Goal: Information Seeking & Learning: Learn about a topic

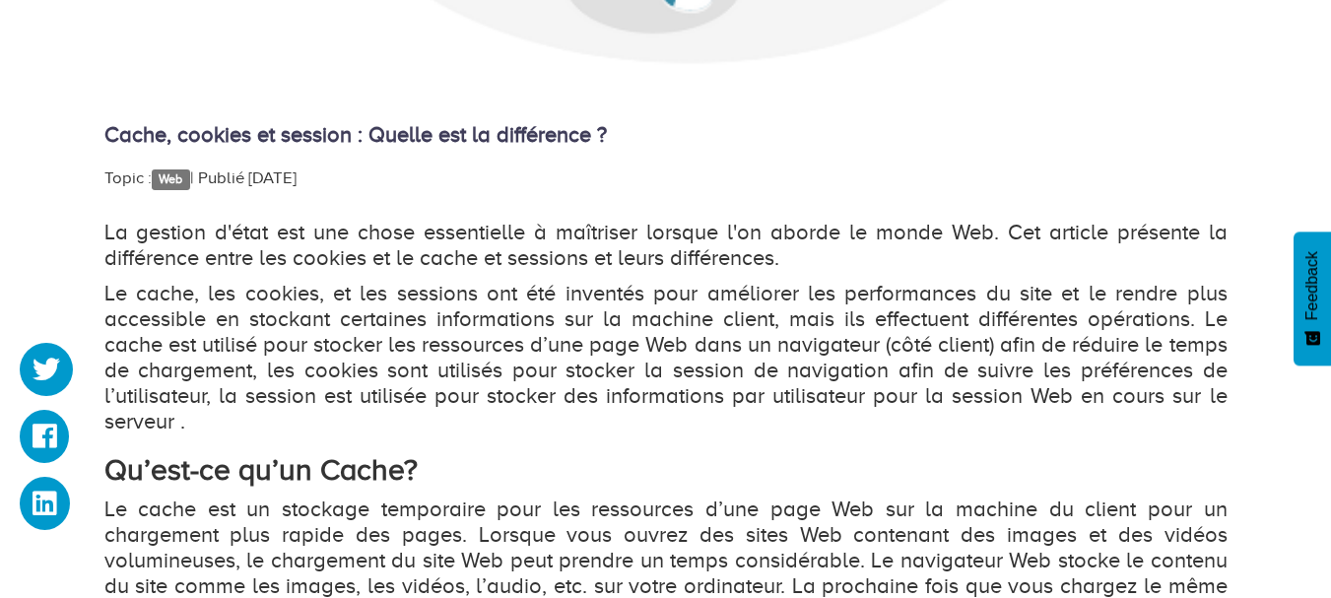
scroll to position [999, 0]
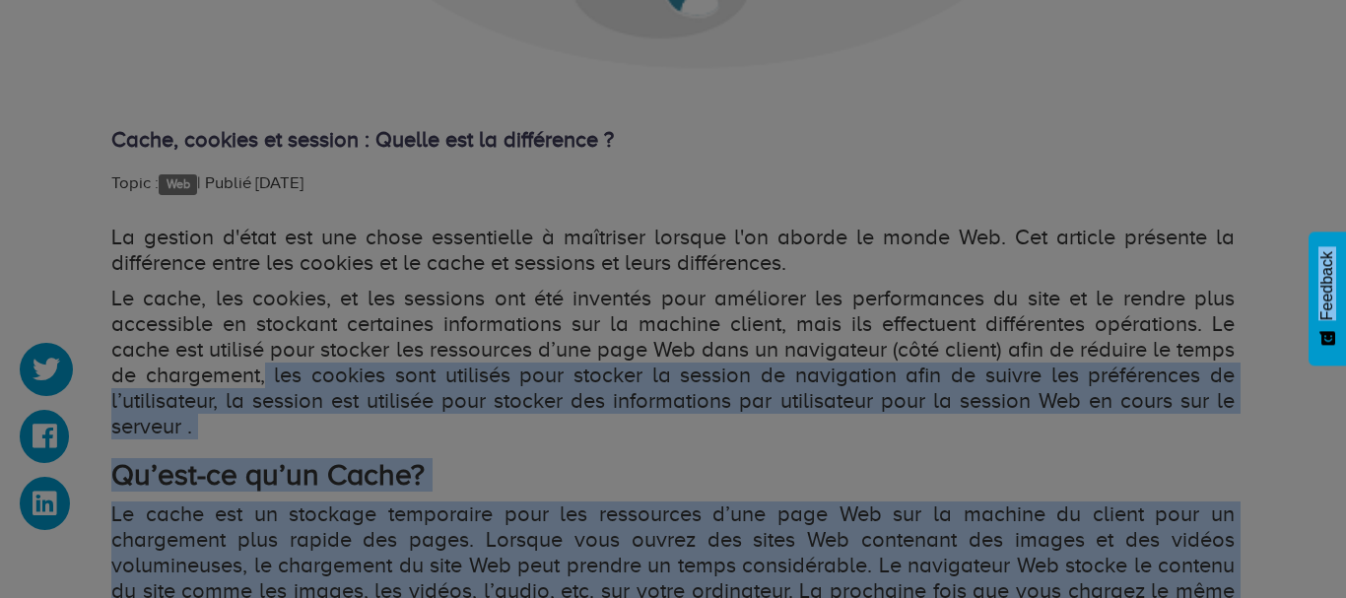
drag, startPoint x: 325, startPoint y: 372, endPoint x: 308, endPoint y: 417, distance: 47.4
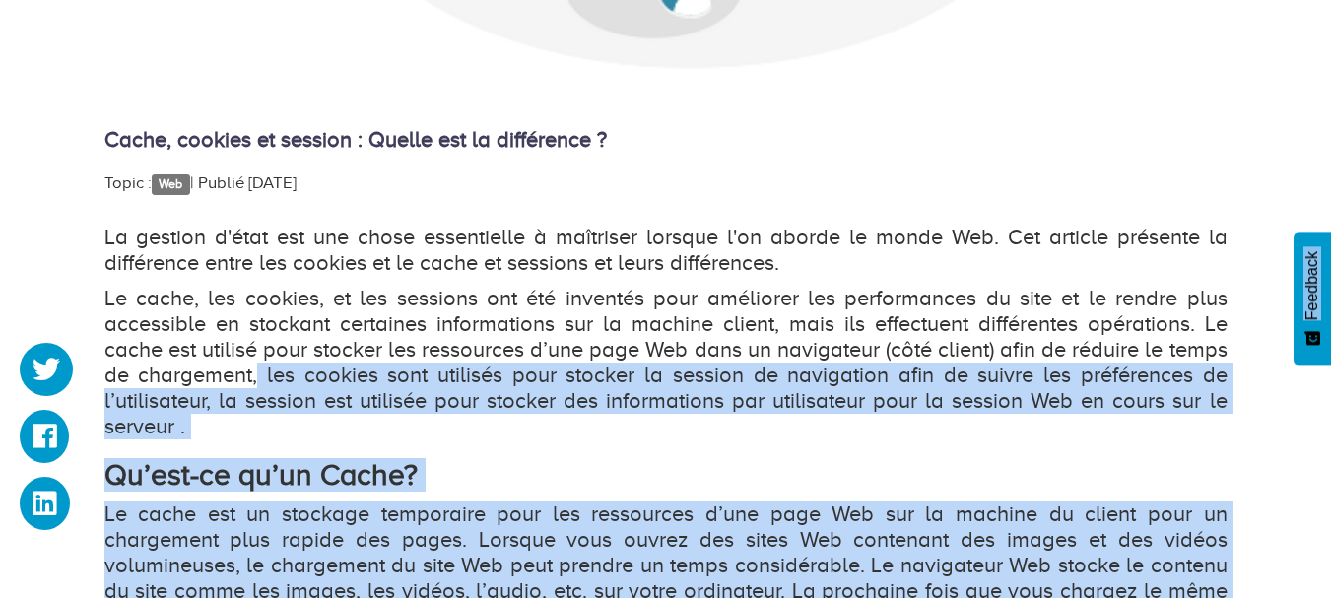
click at [338, 459] on strong "Qu’est-ce qu’un Cache?" at bounding box center [260, 474] width 313 height 33
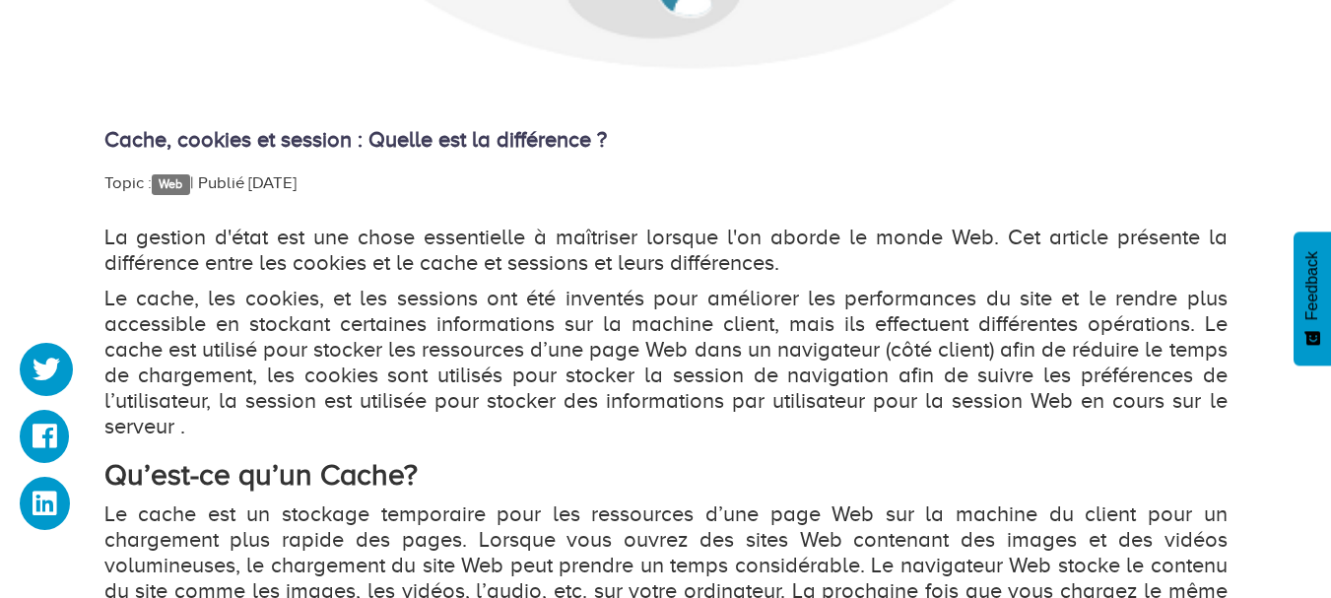
drag, startPoint x: 326, startPoint y: 370, endPoint x: 232, endPoint y: 423, distance: 107.2
click at [232, 423] on p "Le cache, les cookies, et les sessions ont été inventés pour améliorer les perf…" at bounding box center [665, 363] width 1123 height 154
copy p "les cookies sont utilisés pour stocker la session de navigation afin de suivre …"
click at [1093, 155] on div "Cache, cookies et session : Quelle est la différence ? Topic : Web   | Publié […" at bounding box center [665, 439] width 1123 height 2178
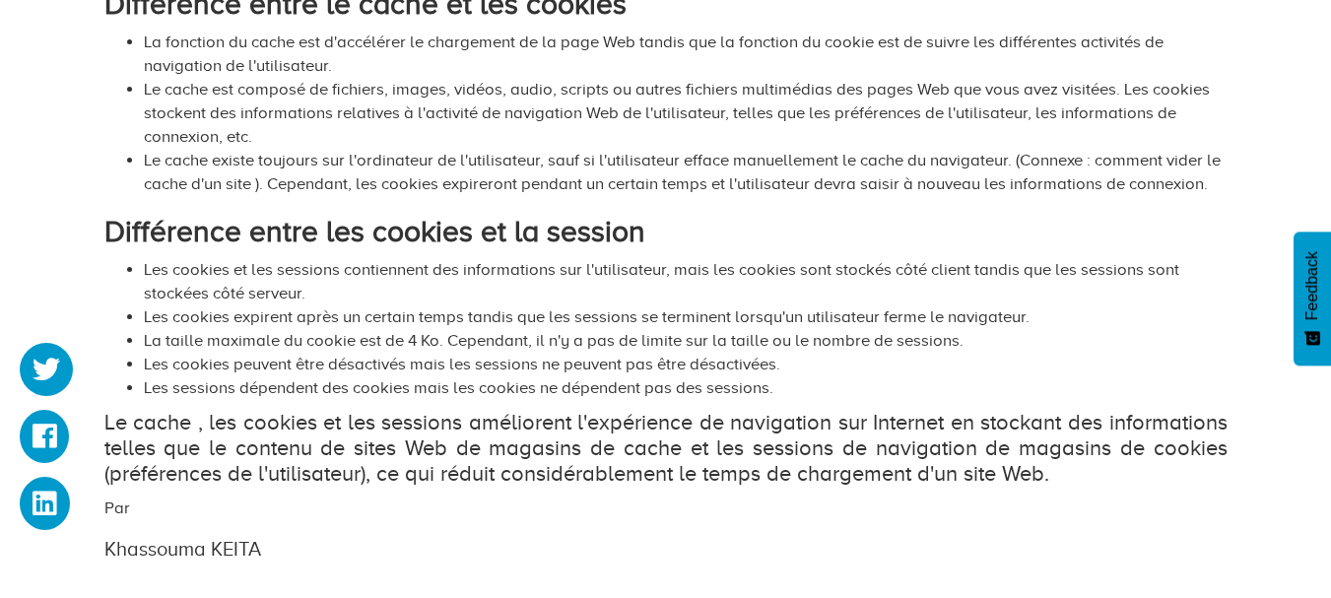
scroll to position [2042, 0]
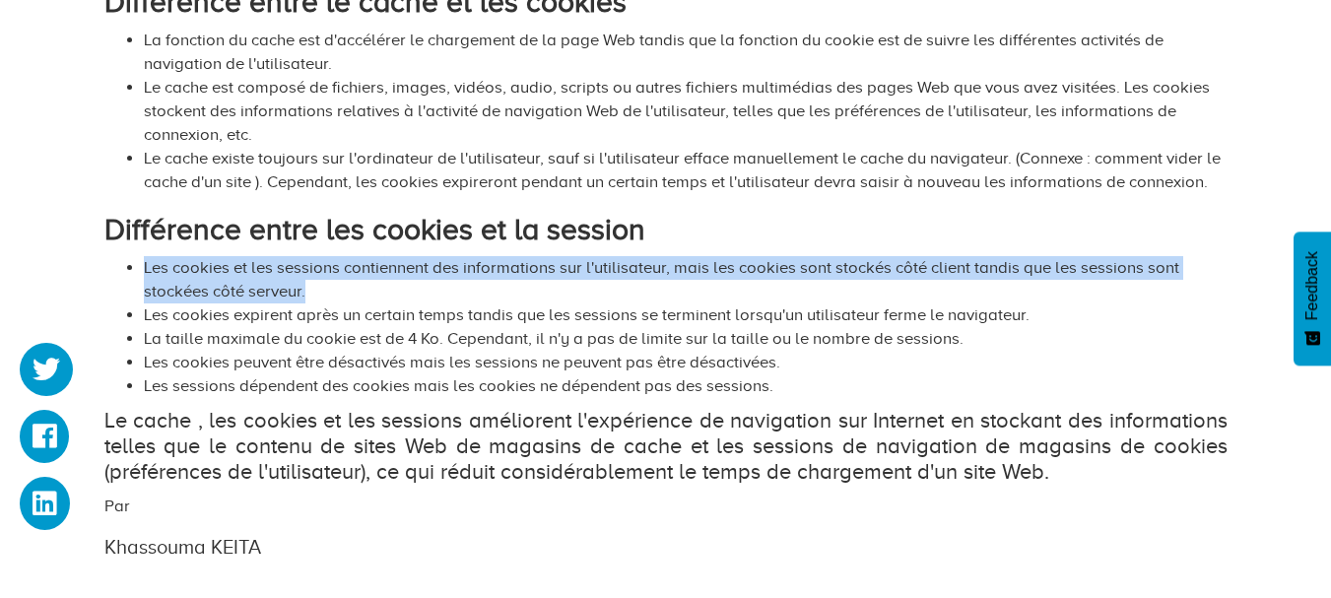
drag, startPoint x: 145, startPoint y: 266, endPoint x: 316, endPoint y: 289, distance: 172.9
click at [316, 289] on li "Les cookies et les sessions contiennent des informations sur l'utilisateur, mai…" at bounding box center [686, 279] width 1084 height 47
copy li "Les cookies et les sessions contiennent des informations sur l'utilisateur, mai…"
click at [145, 274] on li "Les cookies et les sessions contiennent des informations sur l'utilisateur, mai…" at bounding box center [686, 279] width 1084 height 47
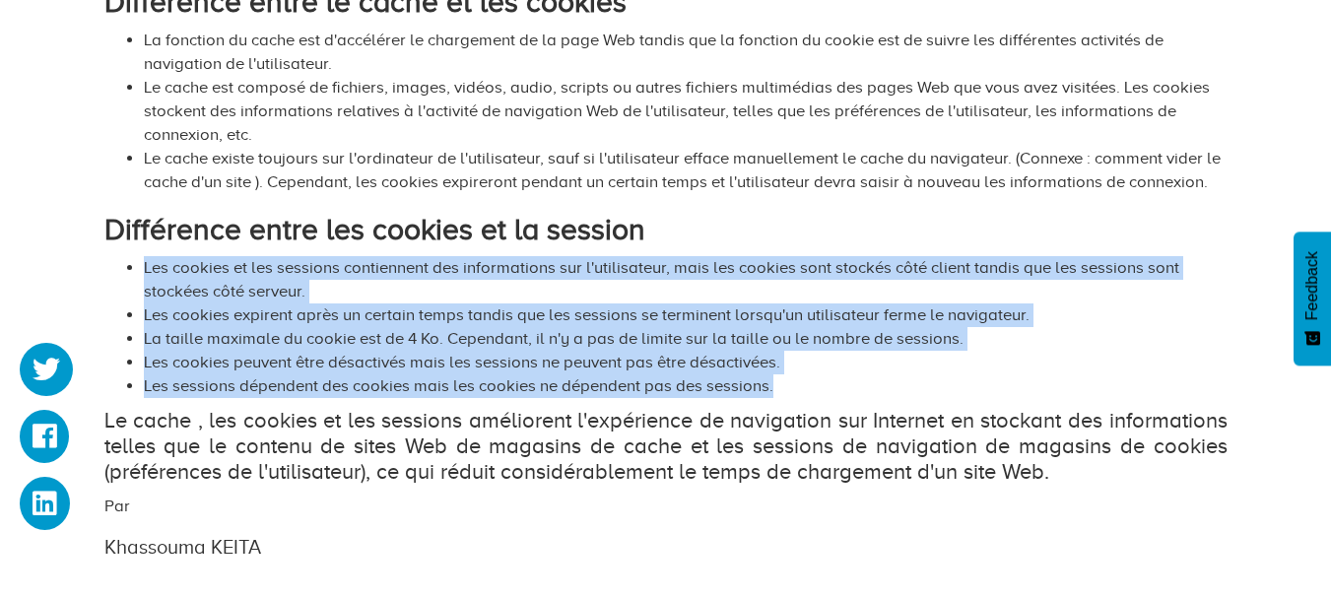
drag, startPoint x: 146, startPoint y: 265, endPoint x: 787, endPoint y: 387, distance: 652.8
click at [787, 387] on ul "Les cookies et les sessions contiennent des informations sur l'utilisateur, mai…" at bounding box center [665, 327] width 1123 height 142
copy ul "Les cookies et les sessions contiennent des informations sur l'utilisateur, mai…"
